Goal: Task Accomplishment & Management: Manage account settings

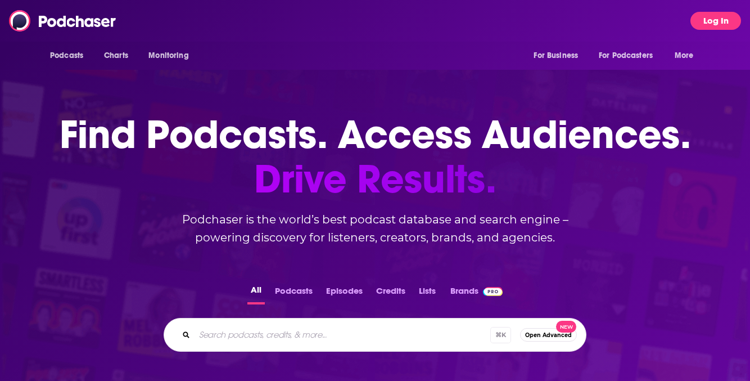
click at [703, 16] on button "Log In" at bounding box center [715, 21] width 51 height 18
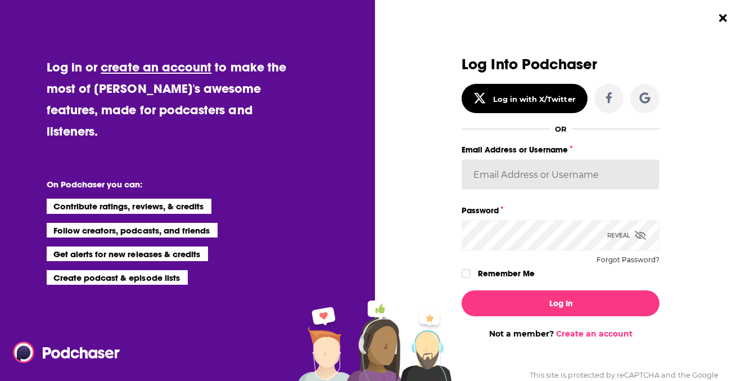
click at [500, 170] on input "Email Address or Username" at bounding box center [560, 174] width 198 height 30
type input "[PERSON_NAME][EMAIL_ADDRESS][PERSON_NAME][DOMAIN_NAME]"
click at [461, 290] on button "Log In" at bounding box center [560, 303] width 198 height 26
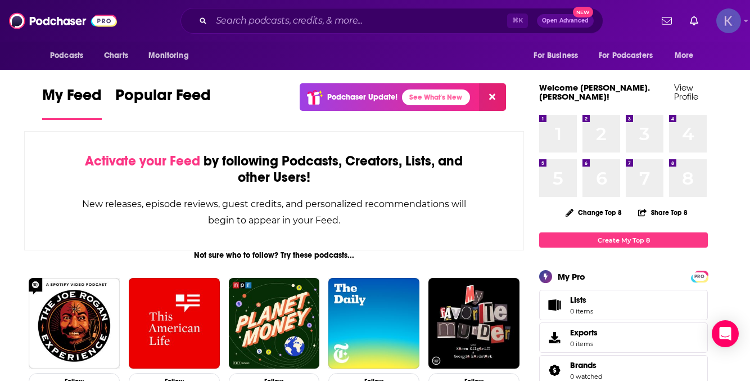
click at [717, 24] on img "Logged in as kristina.caracciolo" at bounding box center [728, 20] width 25 height 25
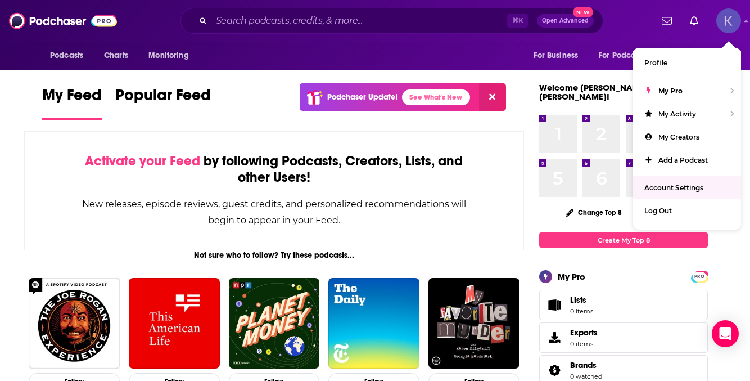
click at [658, 188] on span "Account Settings" at bounding box center [673, 187] width 59 height 8
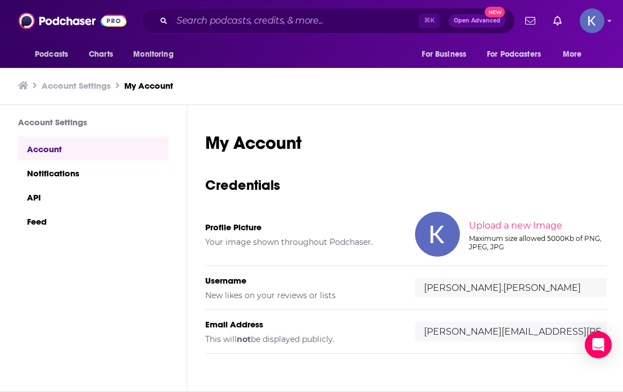
scroll to position [59, 0]
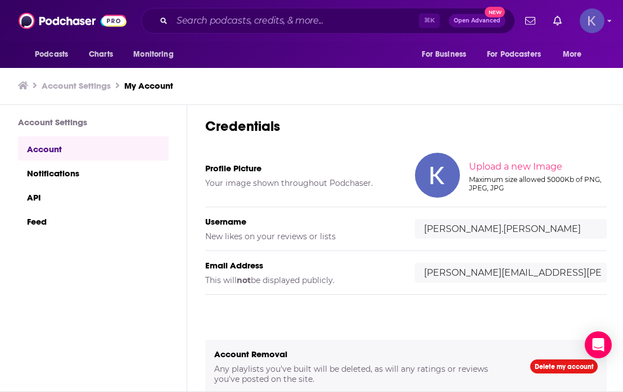
click at [601, 19] on img "Logged in as kristina.caracciolo" at bounding box center [592, 20] width 25 height 25
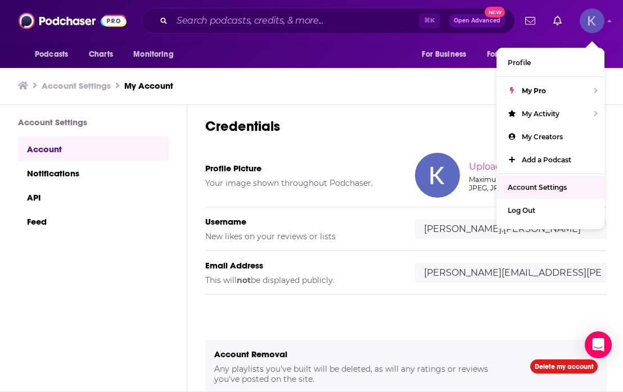
click at [529, 182] on link "Account Settings" at bounding box center [550, 187] width 108 height 23
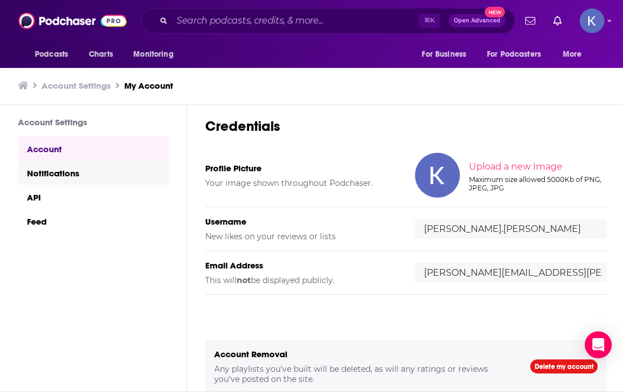
click at [84, 182] on link "Notifications" at bounding box center [93, 173] width 151 height 24
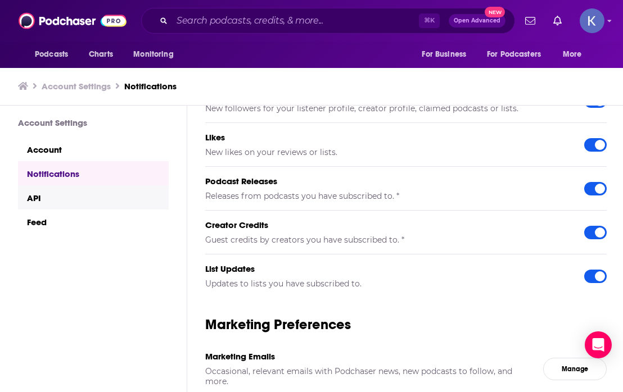
click at [85, 200] on link "API" at bounding box center [93, 197] width 151 height 24
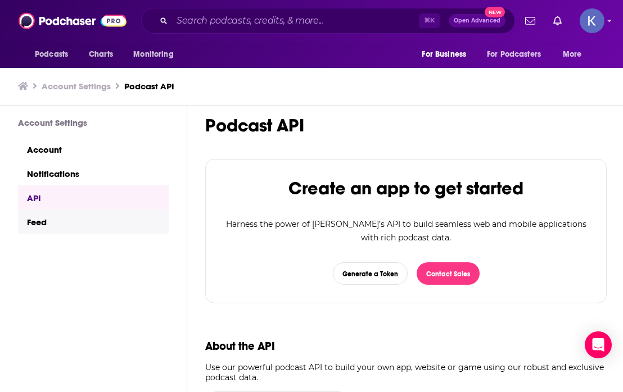
click at [69, 220] on link "Feed" at bounding box center [93, 222] width 151 height 24
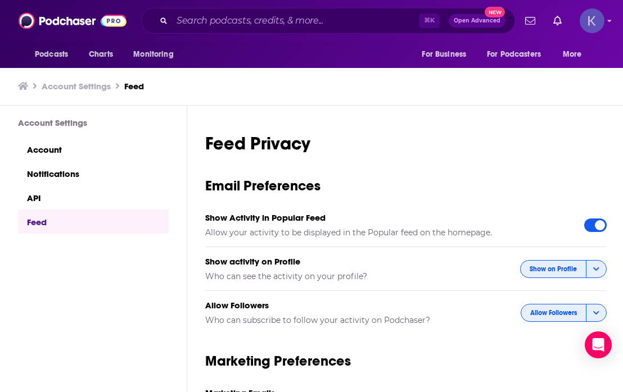
click at [586, 20] on img "Logged in as kristina.caracciolo" at bounding box center [592, 20] width 25 height 25
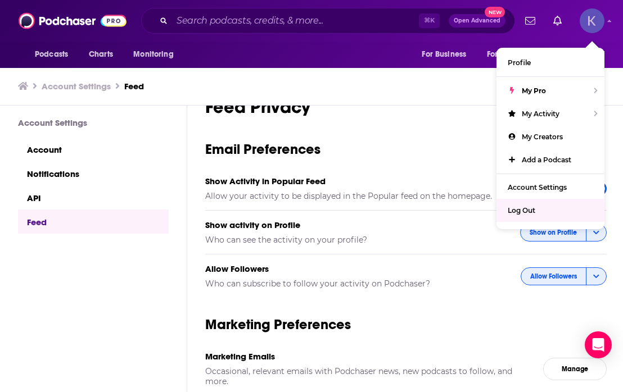
scroll to position [38, 0]
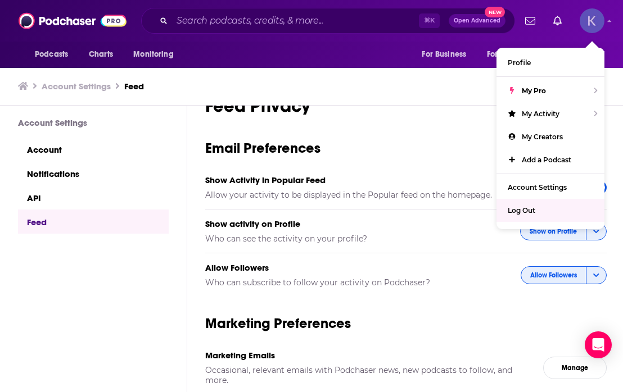
click at [529, 215] on div "Log Out" at bounding box center [550, 210] width 108 height 23
